Goal: Task Accomplishment & Management: Manage account settings

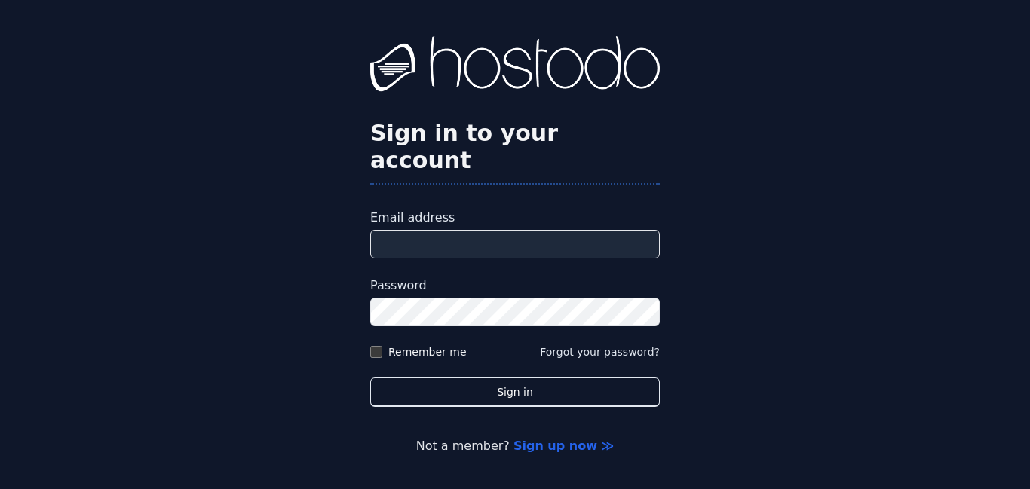
type input "**********"
drag, startPoint x: 397, startPoint y: 331, endPoint x: 404, endPoint y: 348, distance: 18.9
click at [397, 345] on label "Remember me" at bounding box center [427, 352] width 78 height 15
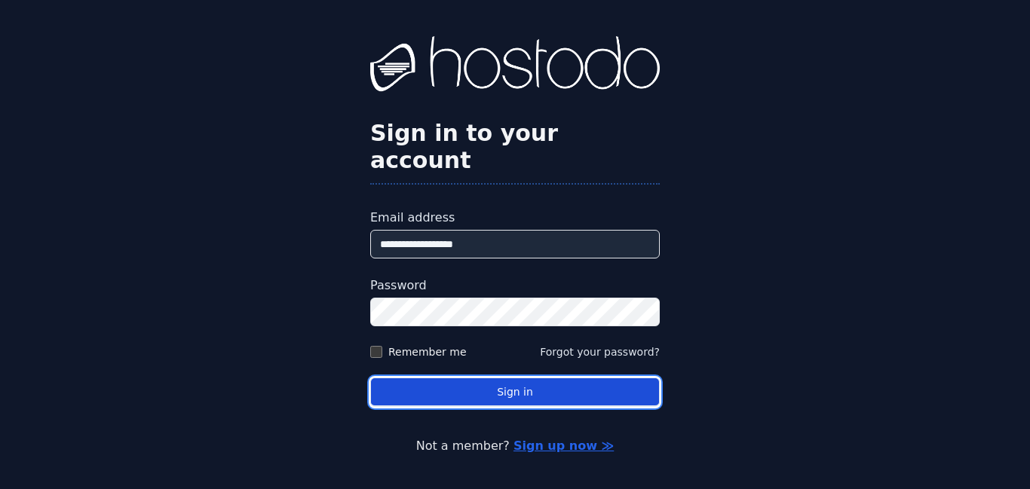
click at [414, 378] on button "Sign in" at bounding box center [515, 392] width 290 height 29
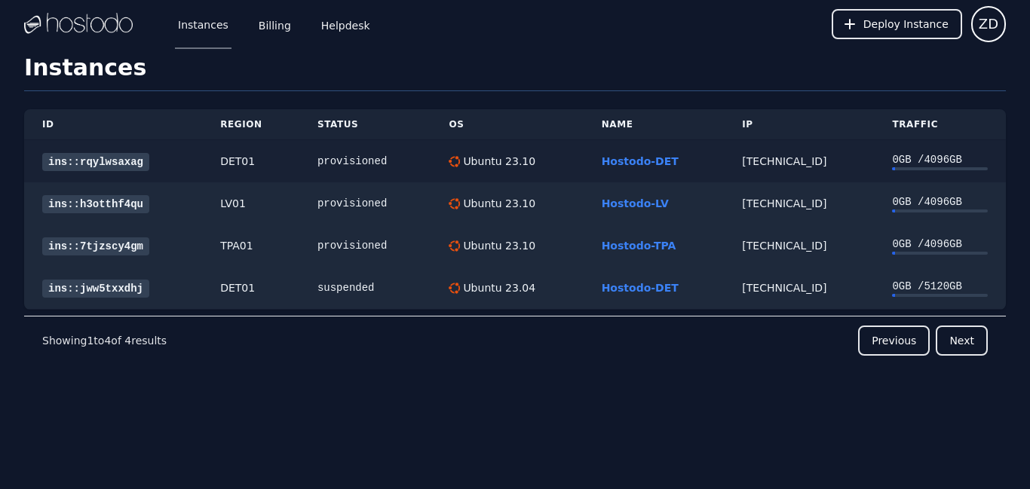
click at [128, 161] on link "ins::rqylwsaxag" at bounding box center [95, 162] width 107 height 18
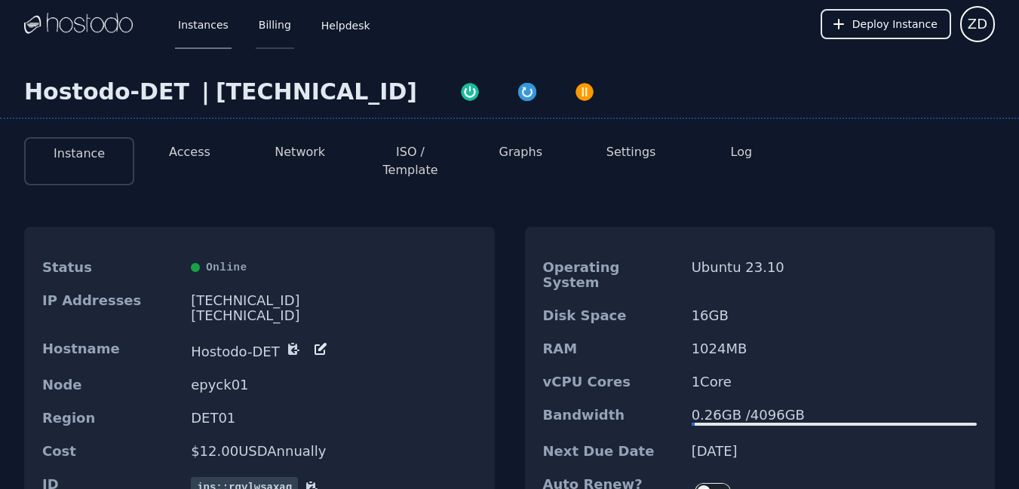
click at [268, 35] on link "Billing" at bounding box center [275, 24] width 38 height 50
